Goal: Navigation & Orientation: Find specific page/section

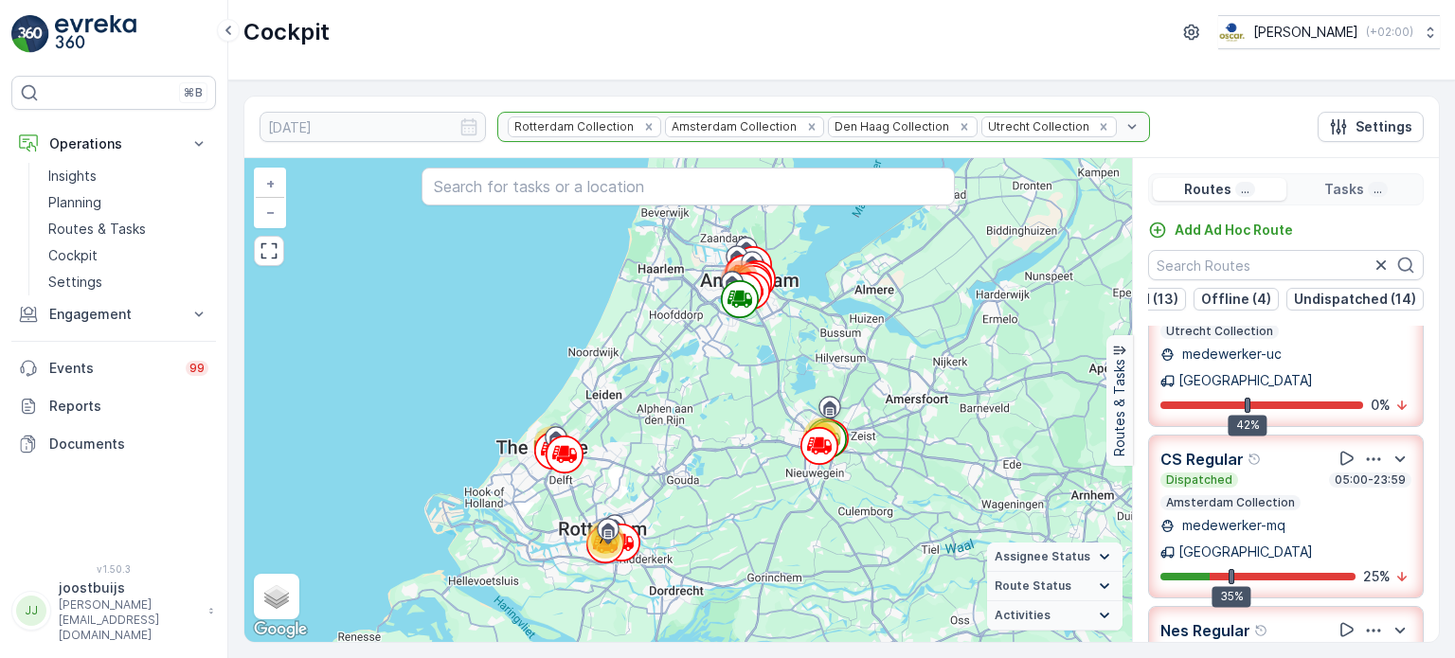
scroll to position [0, 75]
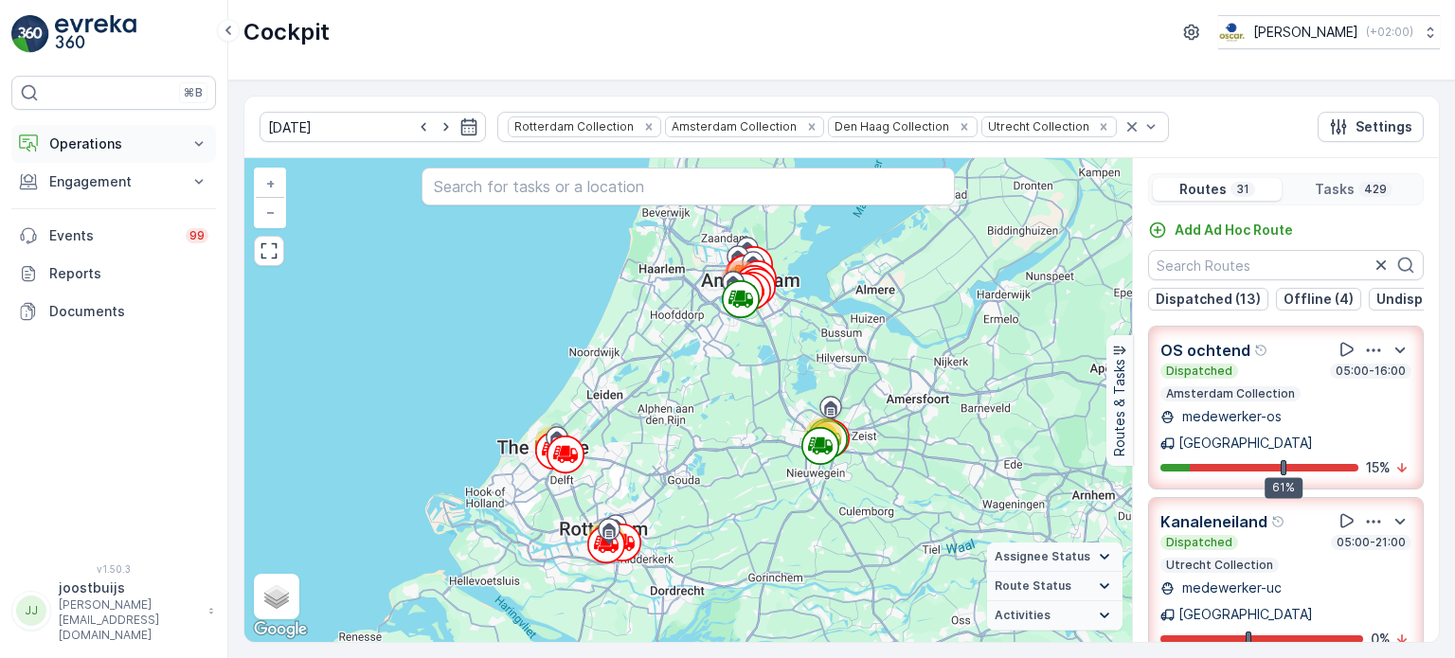
click at [74, 147] on p "Operations" at bounding box center [113, 143] width 129 height 19
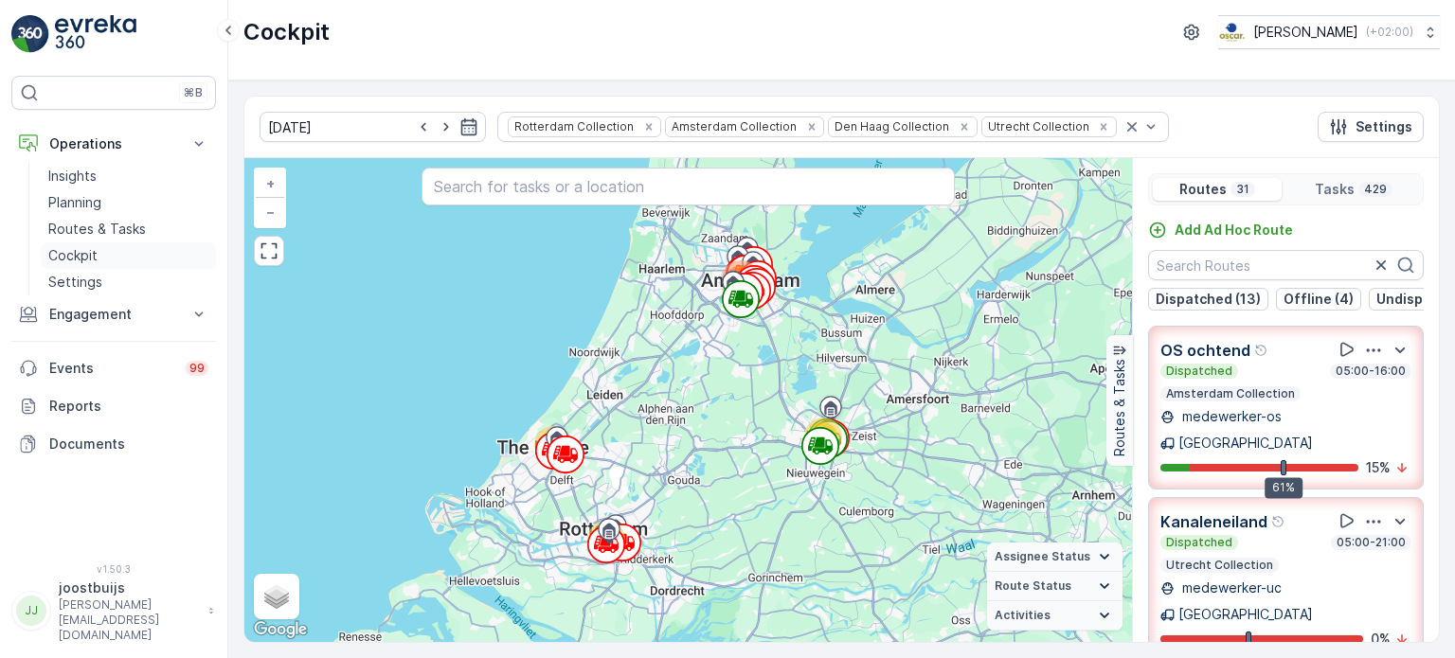
click at [76, 257] on p "Cockpit" at bounding box center [72, 255] width 49 height 19
